Goal: Task Accomplishment & Management: Manage account settings

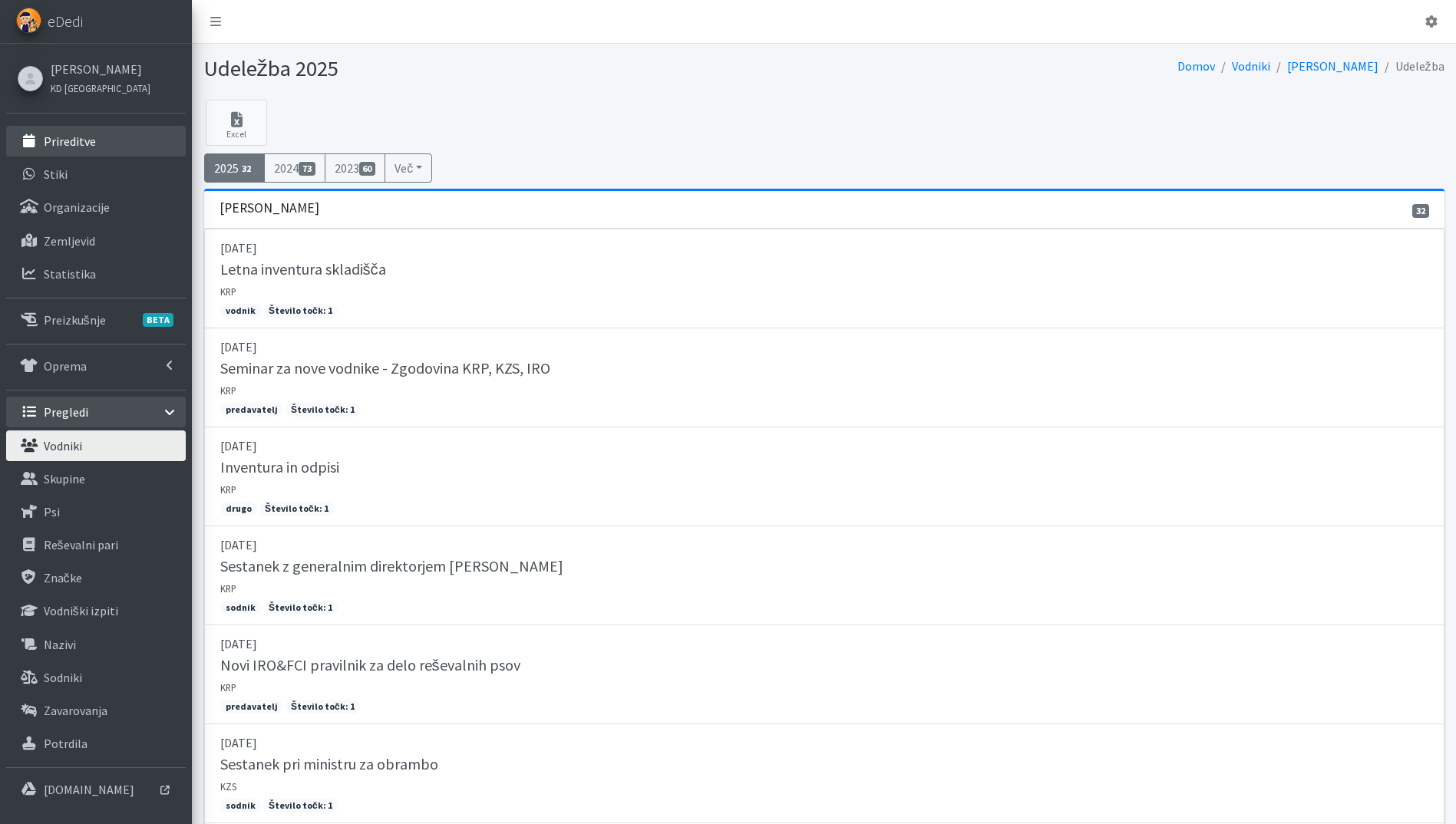
click at [76, 151] on link "Prireditve" at bounding box center [96, 140] width 179 height 31
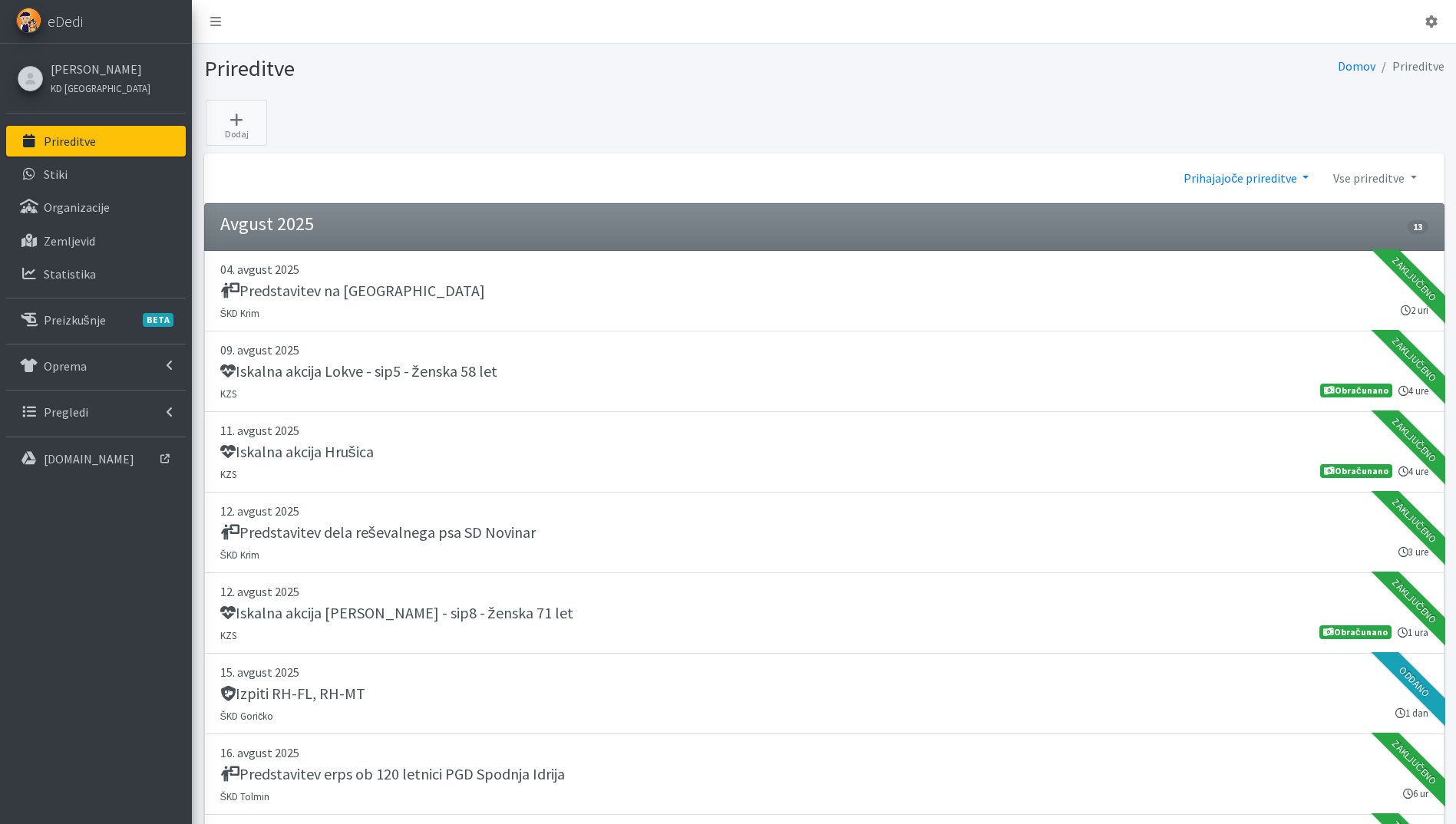
click at [1262, 175] on link "Prihajajoče prireditve" at bounding box center [1246, 177] width 149 height 31
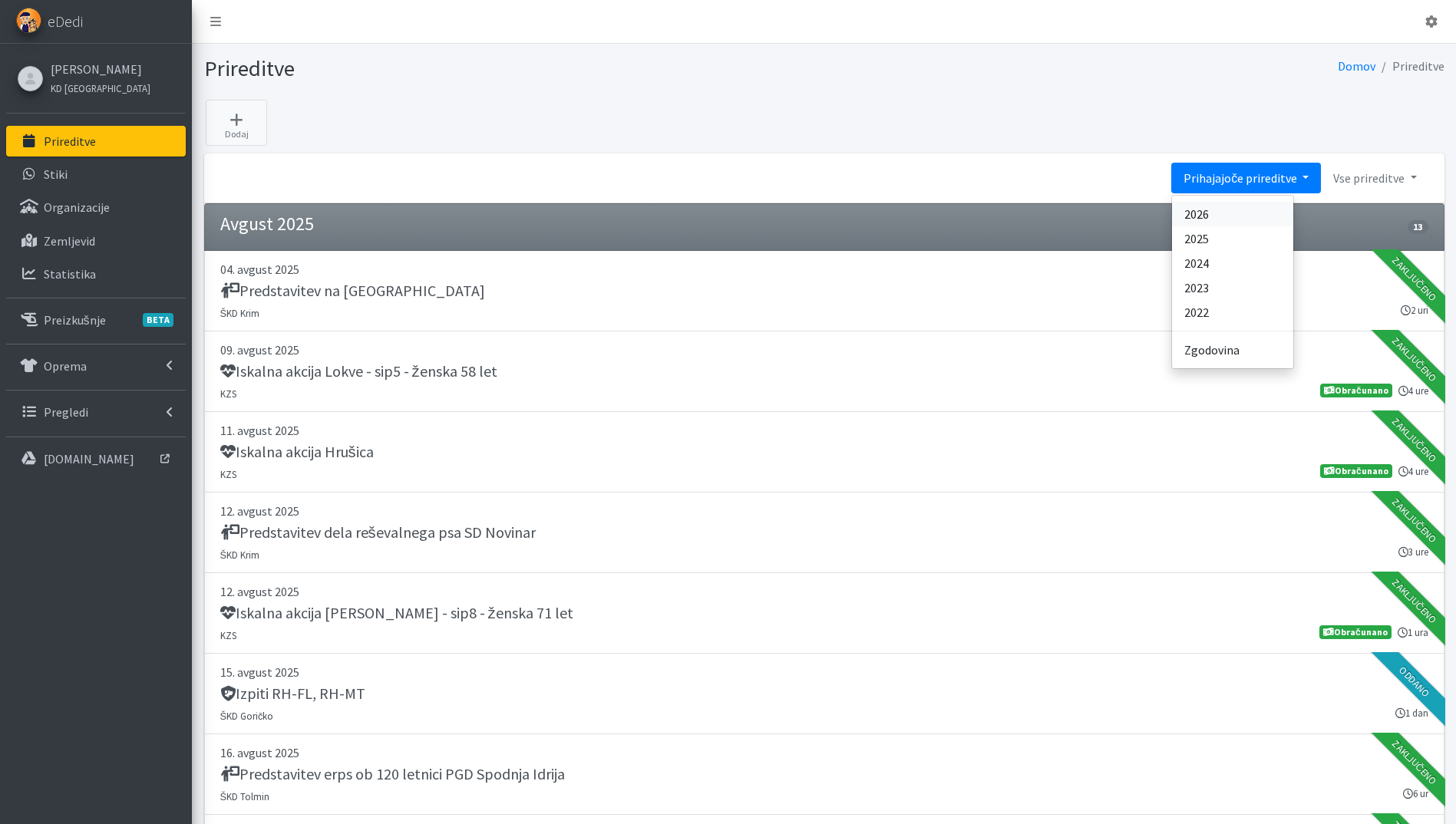
click at [1256, 210] on link "2026" at bounding box center [1232, 214] width 121 height 25
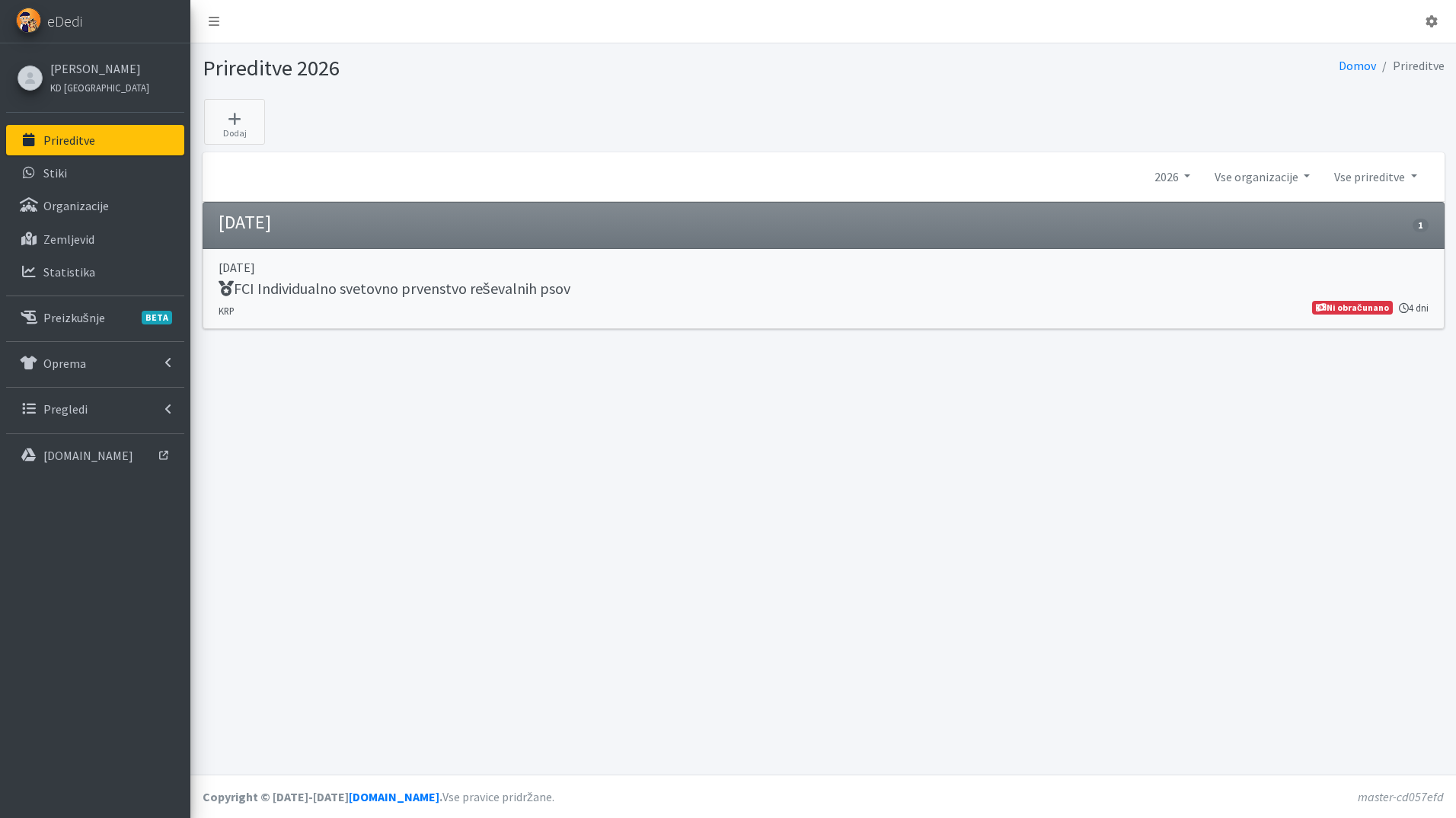
click at [498, 296] on h5 "FCI Individualno svetovno prvenstvo reševalnih psov" at bounding box center [394, 288] width 352 height 19
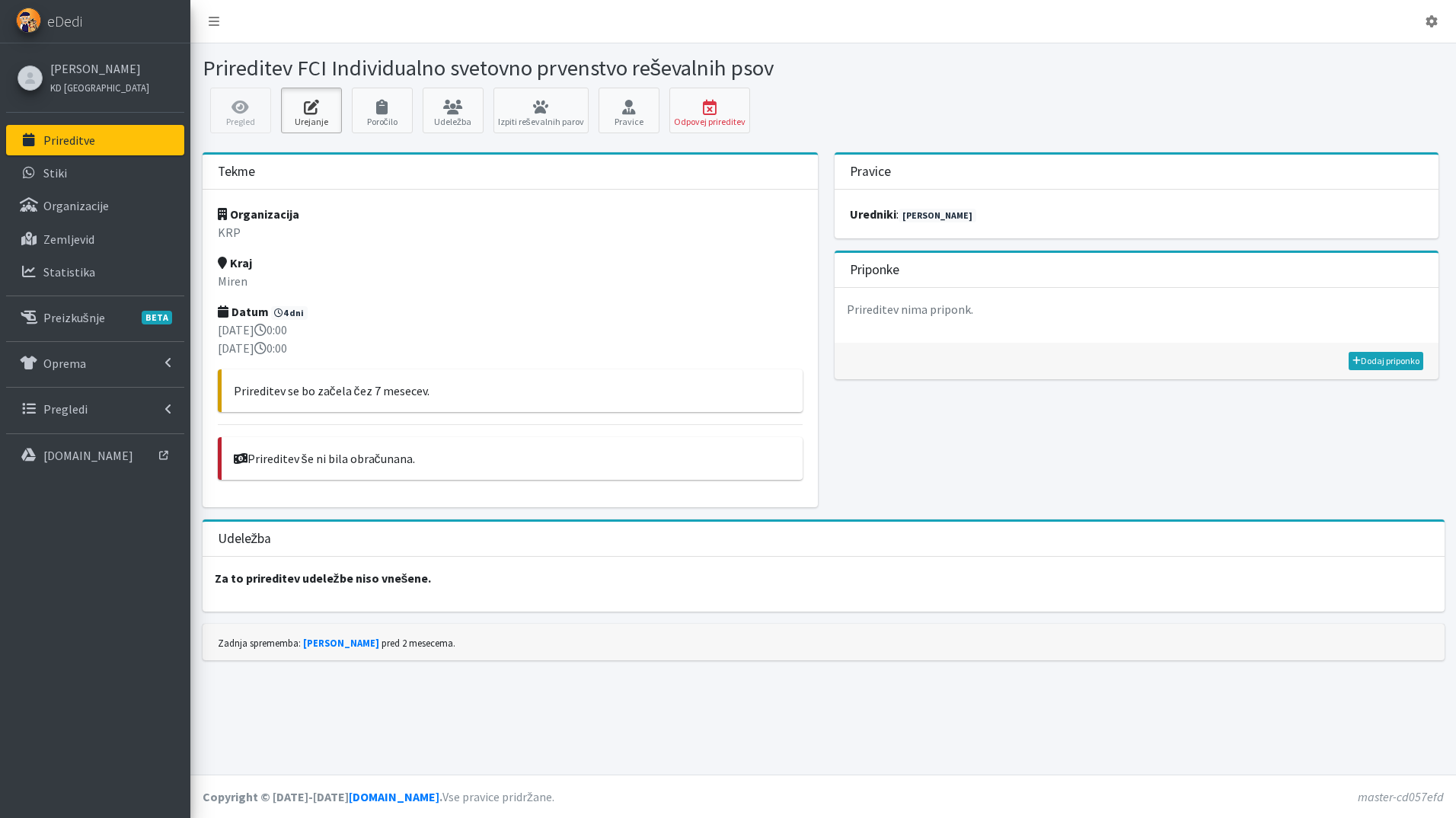
click at [300, 114] on icon at bounding box center [311, 107] width 51 height 15
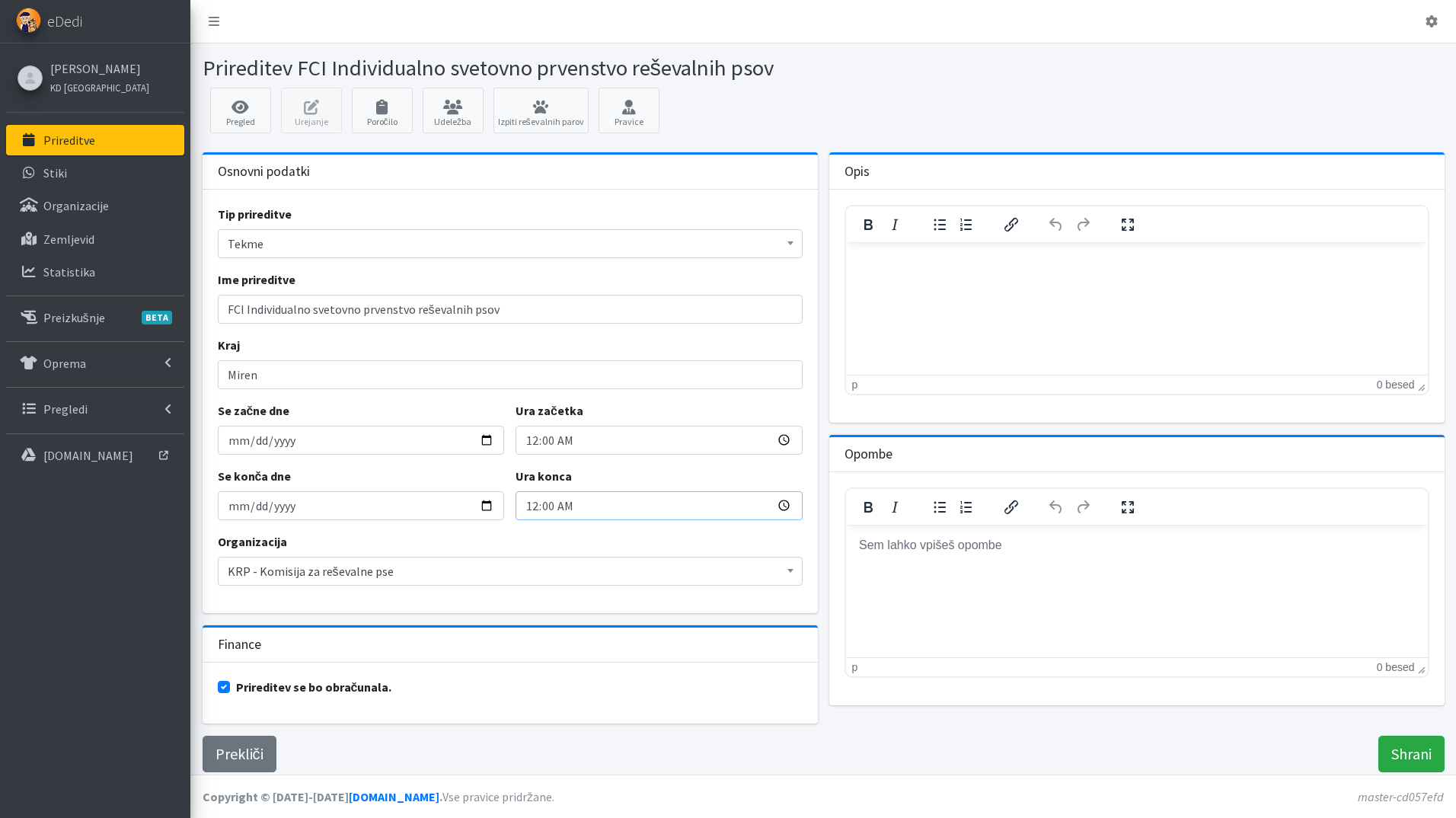
click at [540, 513] on input "00:00" at bounding box center [659, 505] width 287 height 29
type input "23:59"
click at [1413, 762] on input "Shrani" at bounding box center [1412, 754] width 66 height 37
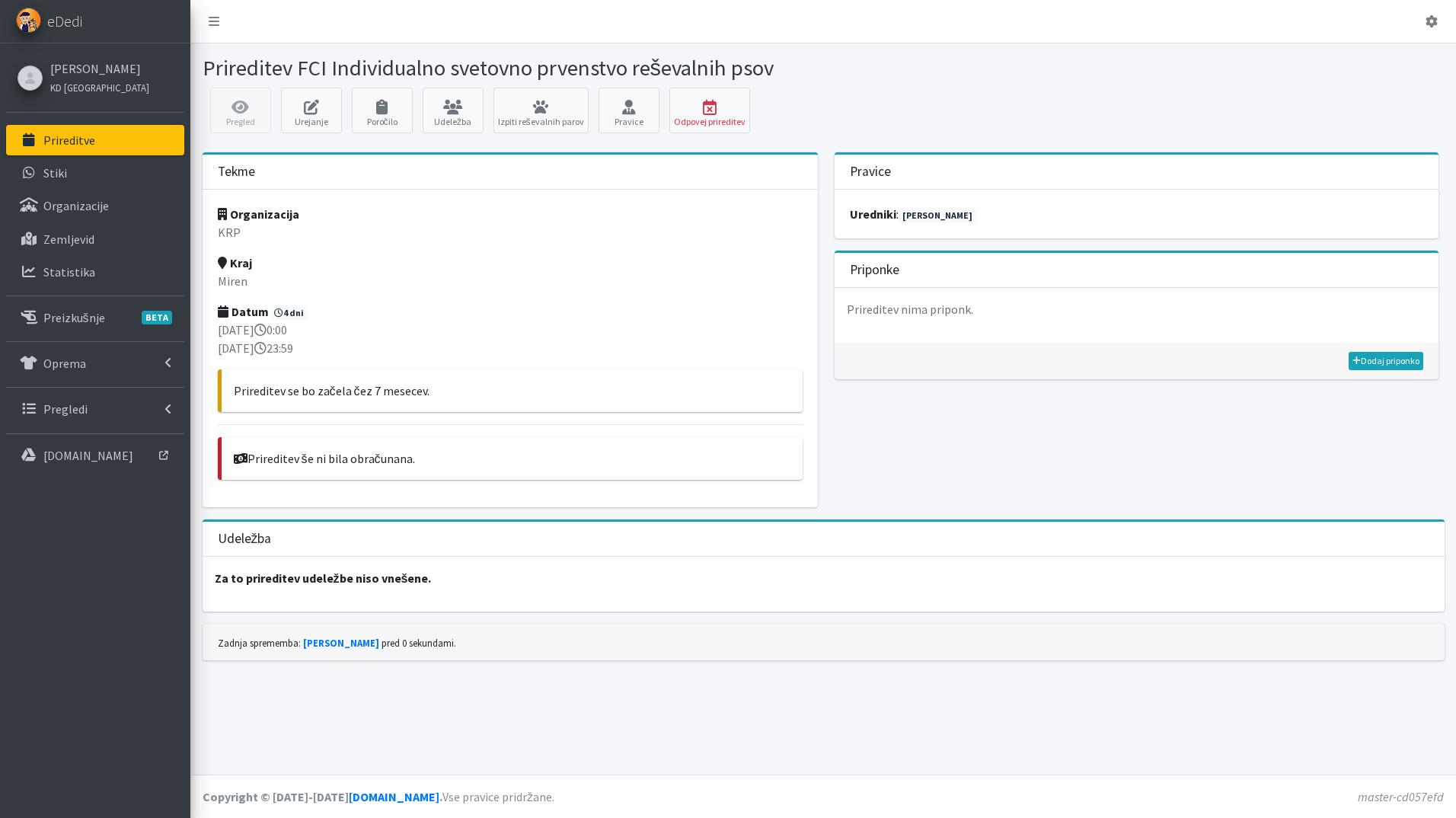
click at [72, 150] on link "Prireditve" at bounding box center [95, 139] width 178 height 31
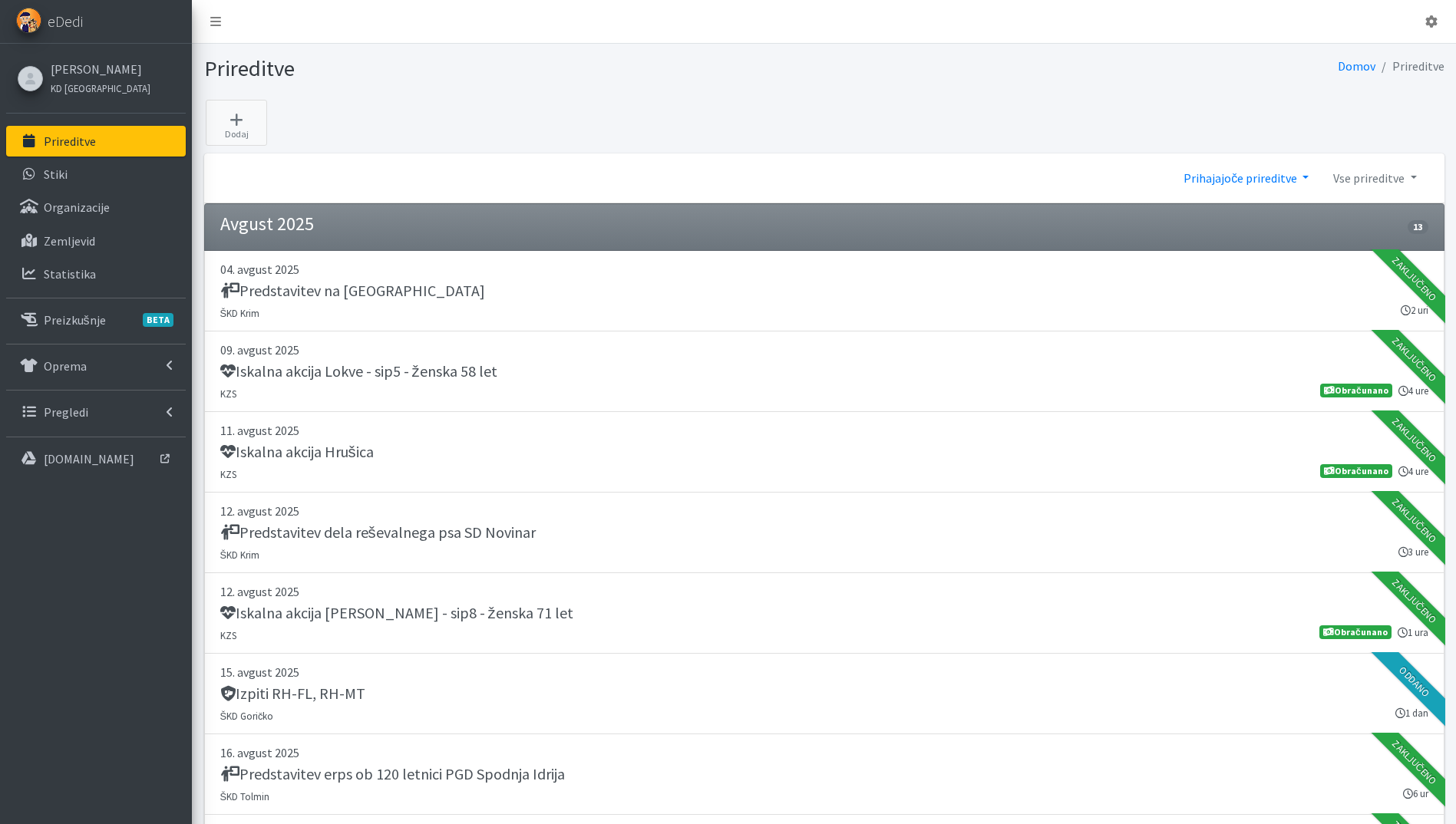
click at [1232, 179] on link "Prihajajoče prireditve" at bounding box center [1246, 177] width 149 height 31
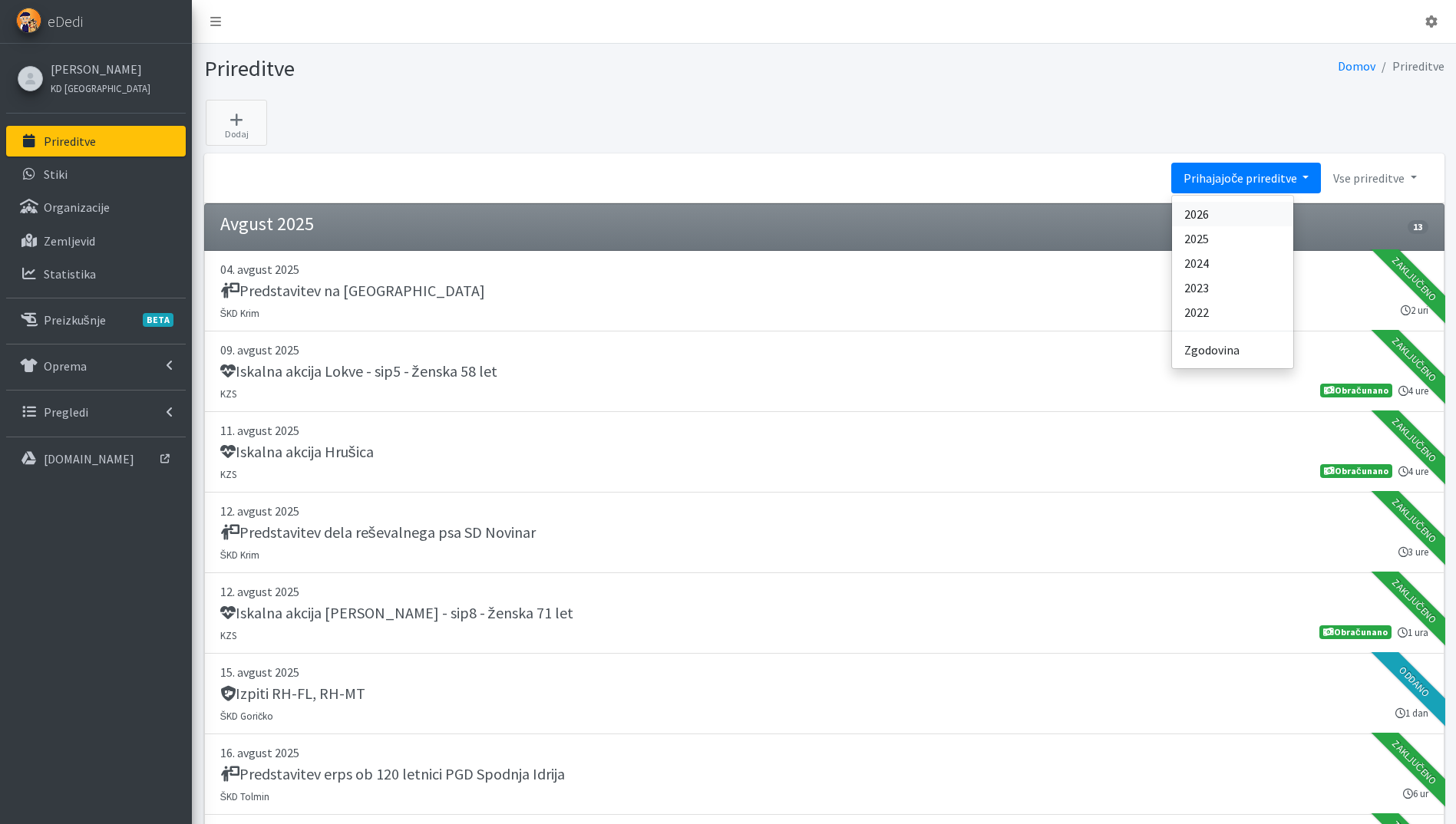
click at [1248, 216] on link "2026" at bounding box center [1232, 214] width 121 height 25
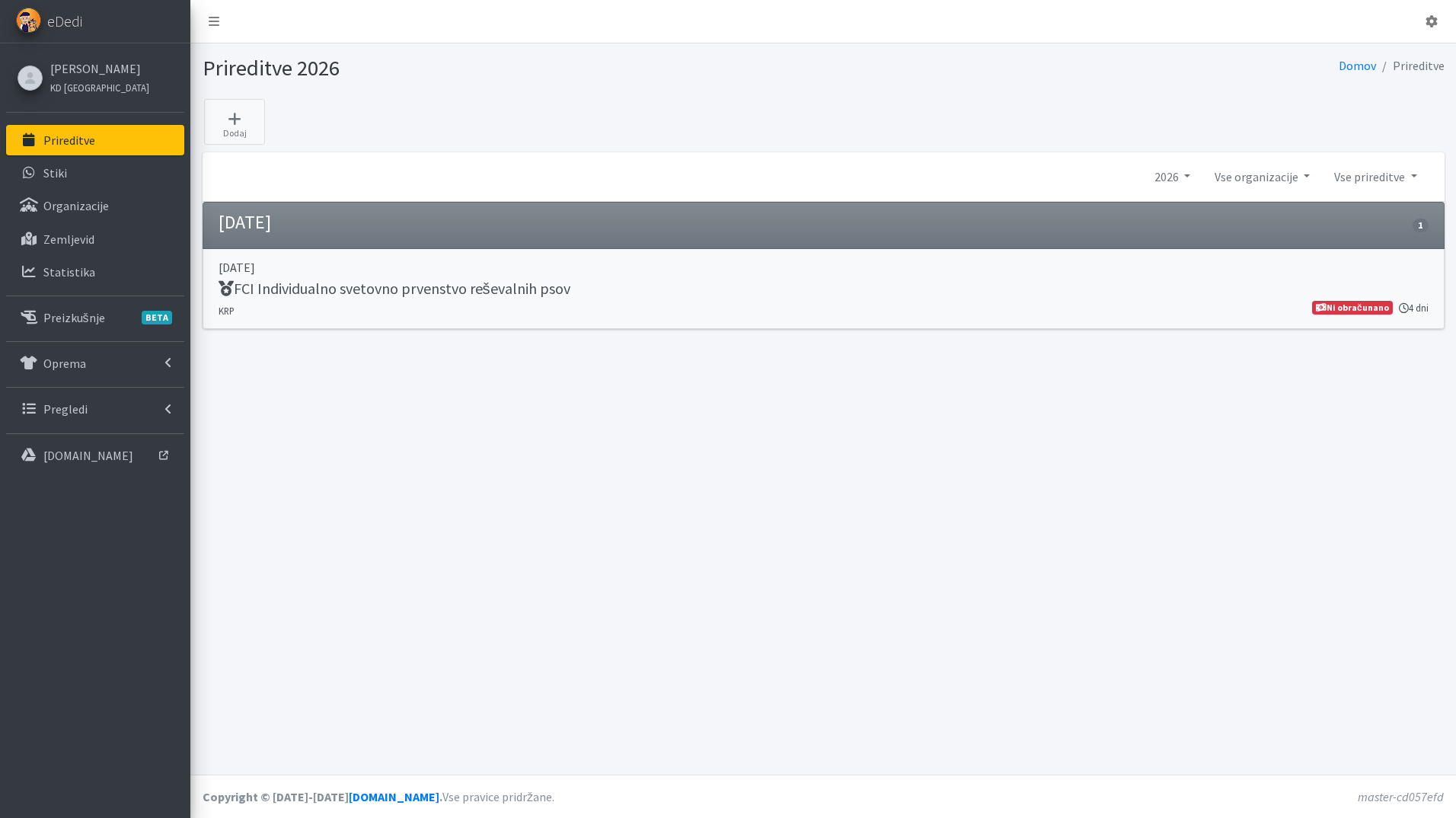
click at [503, 297] on h5 "FCI Individualno svetovno prvenstvo reševalnih psov" at bounding box center [394, 288] width 352 height 19
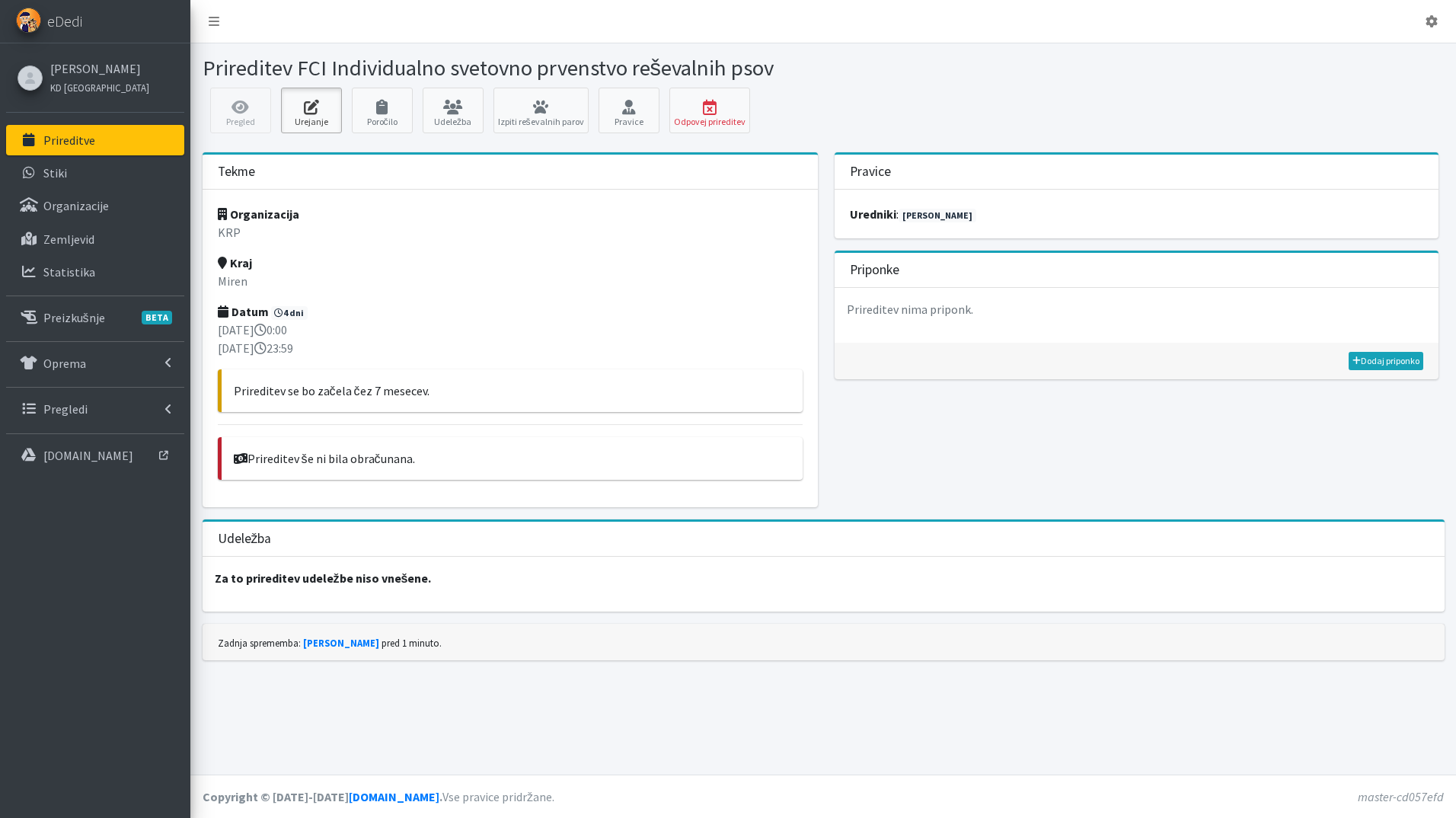
click at [307, 111] on icon at bounding box center [311, 107] width 51 height 15
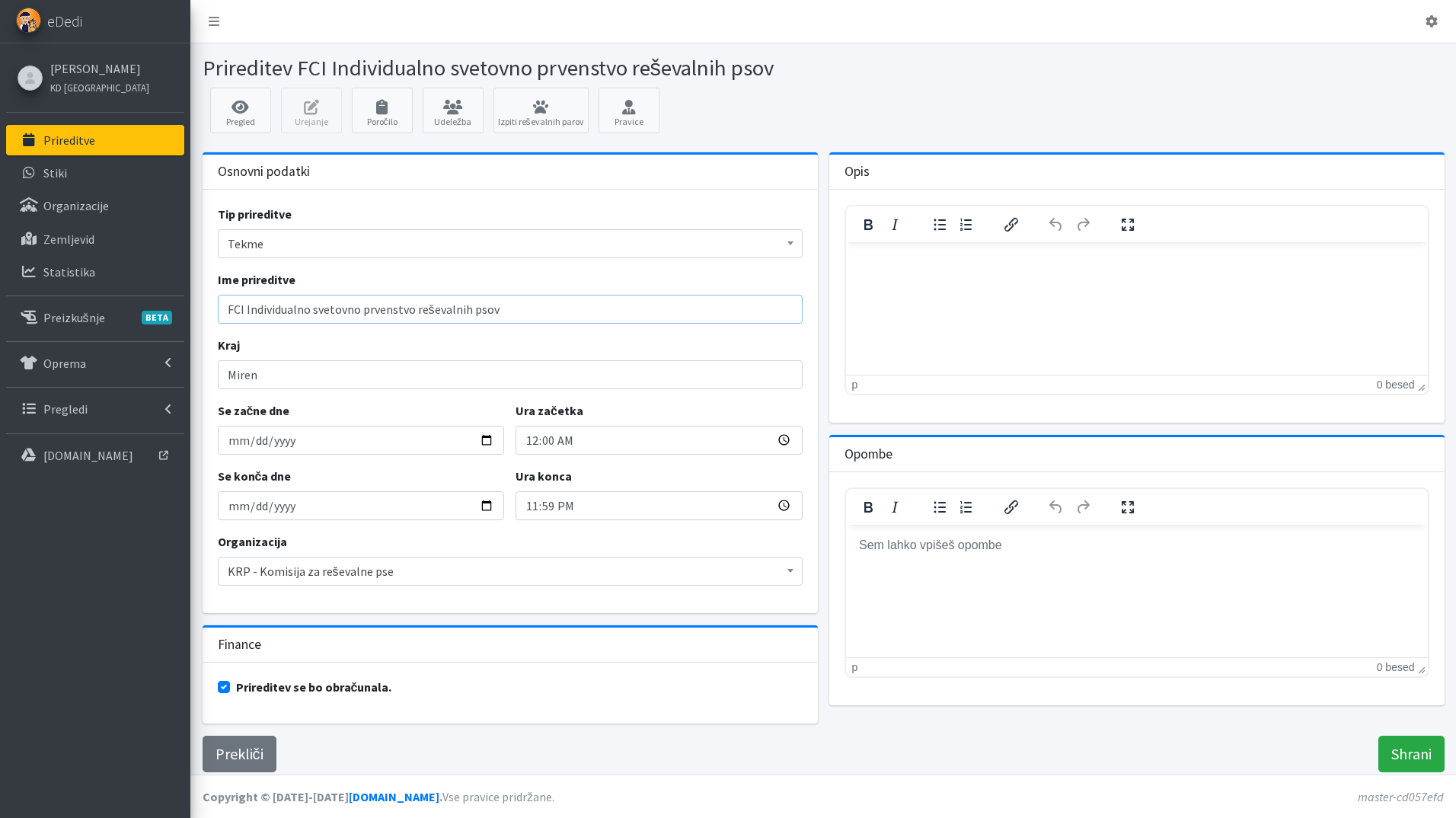
click at [226, 309] on input "FCI Individualno svetovno prvenstvo reševalnih psov" at bounding box center [511, 308] width 585 height 29
click at [519, 310] on input "3. FCI Individualno svetovno prvenstvo reševalnih psov" at bounding box center [511, 308] width 585 height 29
type input "3. FCI Individualno svetovno prvenstvo za reševalne pse"
click at [1411, 748] on input "Shrani" at bounding box center [1412, 754] width 66 height 37
